Goal: Communication & Community: Answer question/provide support

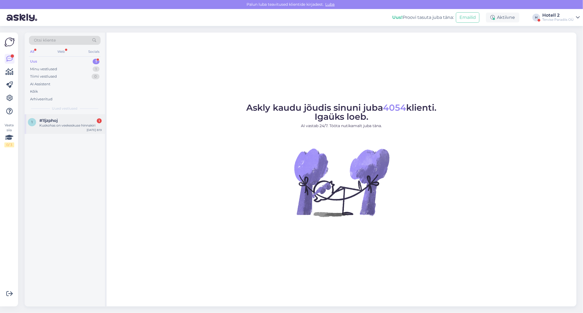
click at [65, 116] on div "1 #1ljzphoj 1 Kuskohas on veekeskuse hinnakiri [DATE] 8:19" at bounding box center [65, 124] width 80 height 20
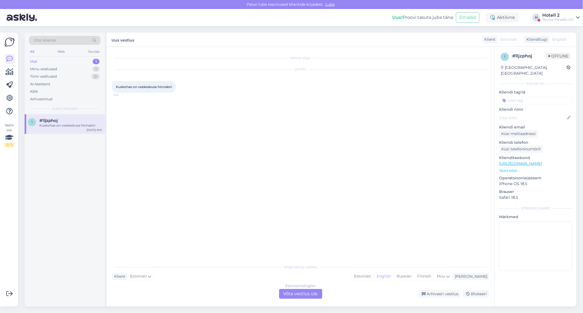
click at [305, 291] on div "Estonian to English Võta vestlus üle" at bounding box center [300, 294] width 43 height 10
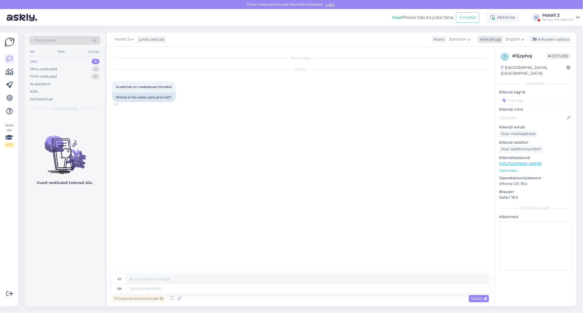
click at [517, 39] on span "English" at bounding box center [512, 39] width 14 height 6
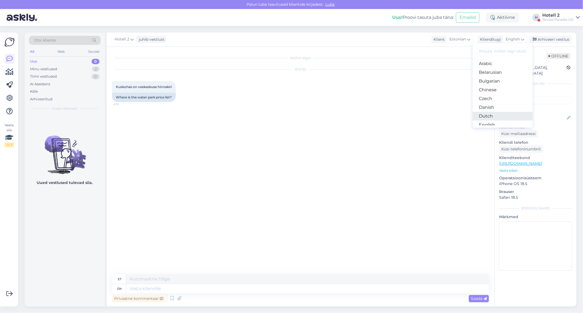
scroll to position [30, 0]
click at [495, 101] on link "Estonian" at bounding box center [502, 103] width 60 height 9
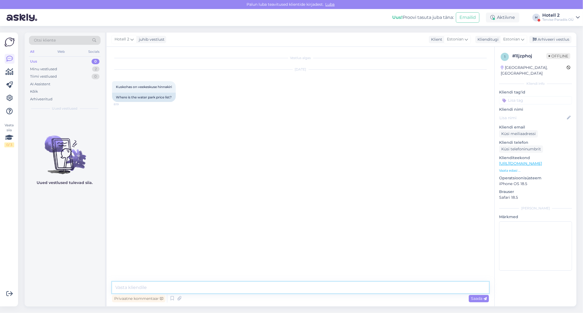
click at [289, 287] on textarea at bounding box center [300, 287] width 377 height 11
paste textarea "[URL][DOMAIN_NAME]"
type textarea "Tere! Veekeskuse hinnad leiate siit [URL][DOMAIN_NAME]"
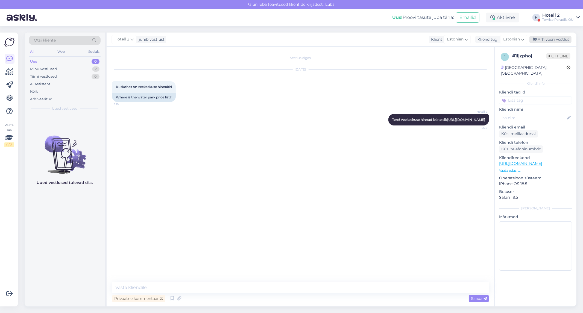
click at [549, 39] on div "Arhiveeri vestlus" at bounding box center [550, 39] width 42 height 7
click at [83, 67] on div "Minu vestlused 1" at bounding box center [65, 69] width 72 height 8
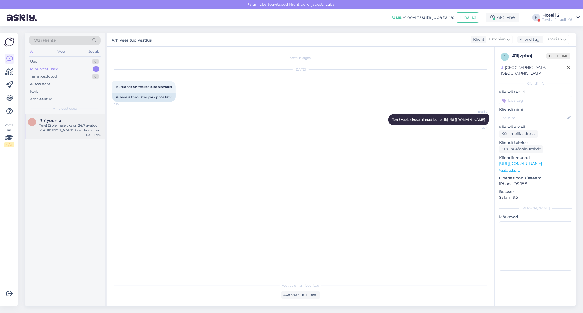
click at [90, 138] on div "h #h1younlu Tere! Ei ole meie uks on 24/7 avatud. Kui [PERSON_NAME] teadlikud o…" at bounding box center [65, 126] width 80 height 25
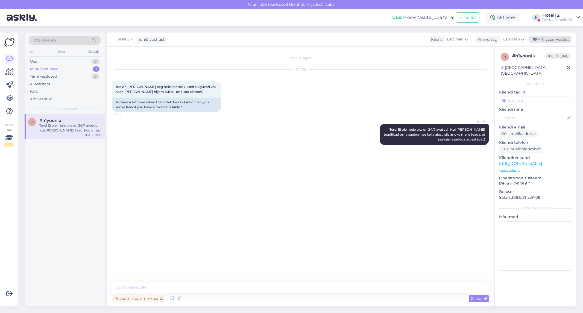
click at [543, 42] on div "Arhiveeri vestlus" at bounding box center [550, 39] width 42 height 7
